Goal: Task Accomplishment & Management: Use online tool/utility

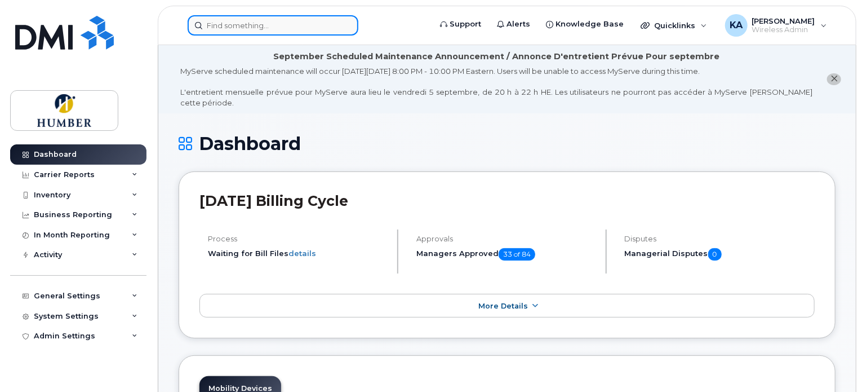
click at [279, 25] on input at bounding box center [273, 25] width 171 height 20
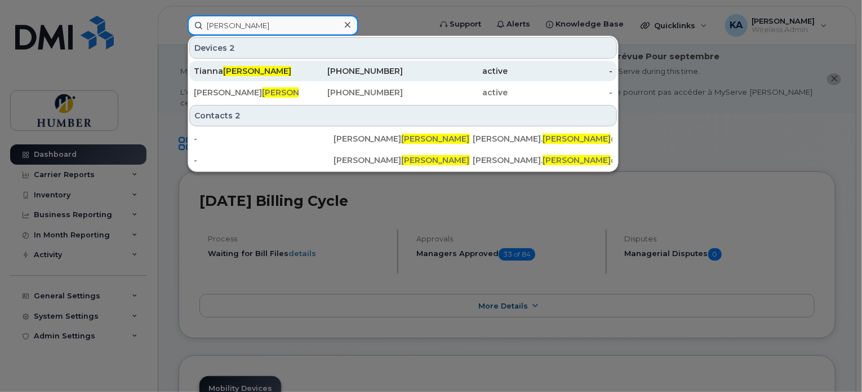
type input "[PERSON_NAME]"
click at [270, 69] on div "[PERSON_NAME]" at bounding box center [246, 70] width 105 height 11
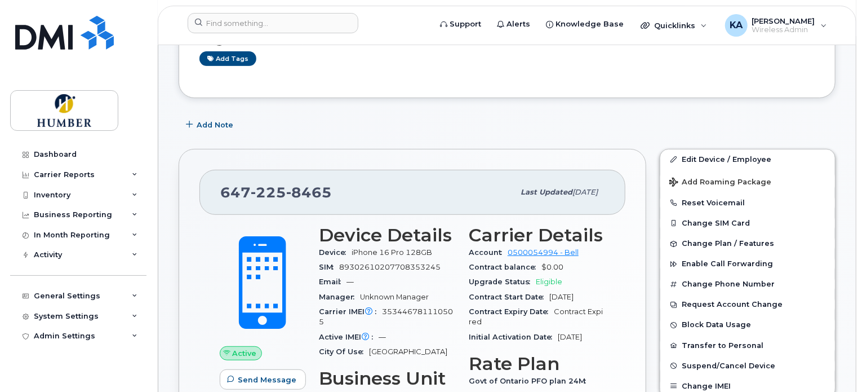
scroll to position [225, 0]
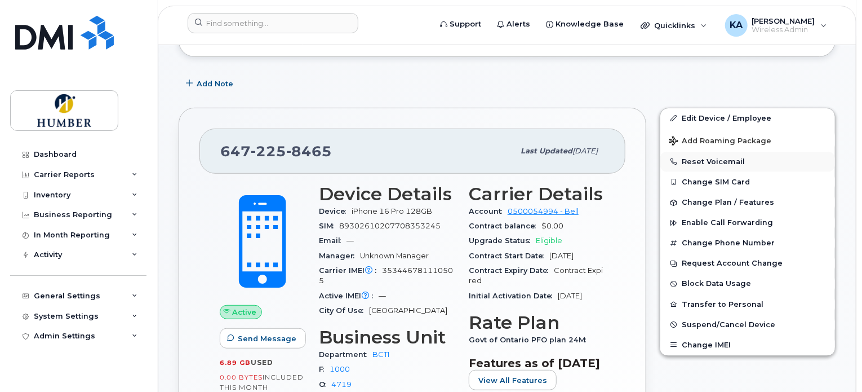
click at [686, 154] on button "Reset Voicemail" at bounding box center [747, 162] width 175 height 20
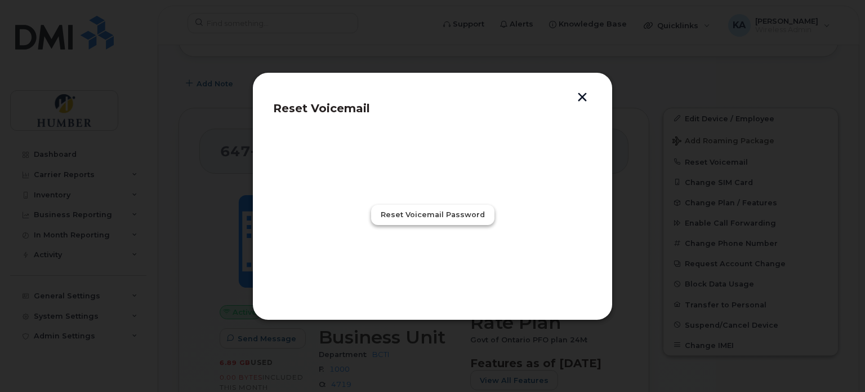
click at [448, 215] on span "Reset Voicemail Password" at bounding box center [433, 214] width 104 height 11
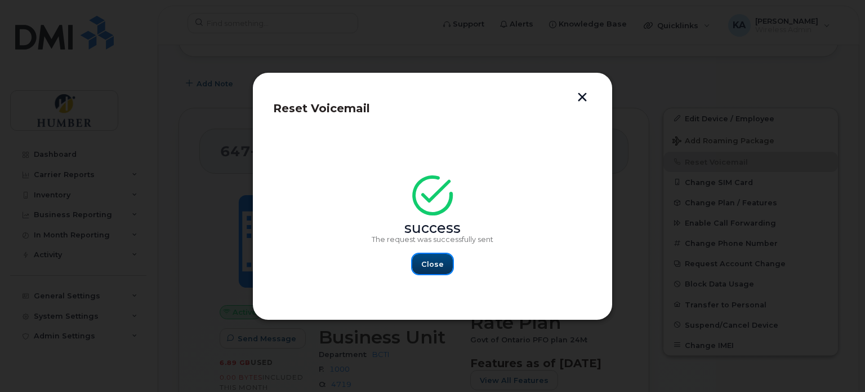
click at [435, 266] on span "Close" at bounding box center [432, 264] width 23 height 11
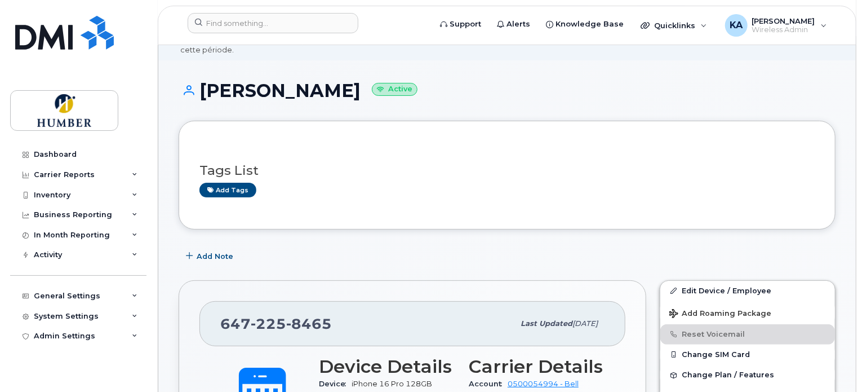
scroll to position [75, 0]
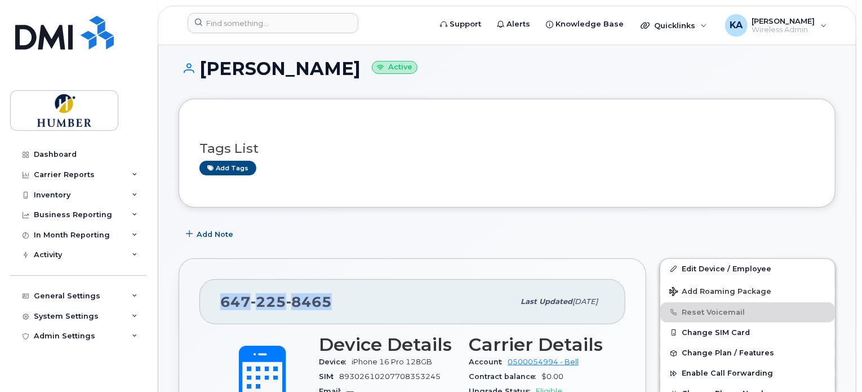
drag, startPoint x: 223, startPoint y: 290, endPoint x: 327, endPoint y: 284, distance: 103.8
click at [327, 293] on span "647 225 8465" at bounding box center [276, 301] width 112 height 17
copy span "647 225 8465"
